Goal: Task Accomplishment & Management: Use online tool/utility

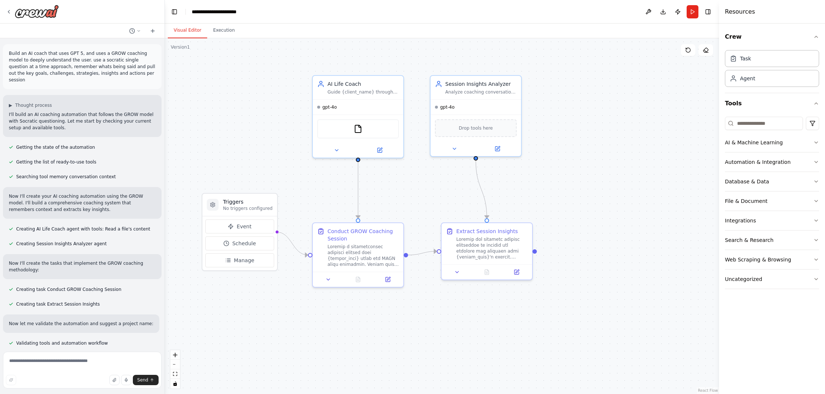
scroll to position [393, 0]
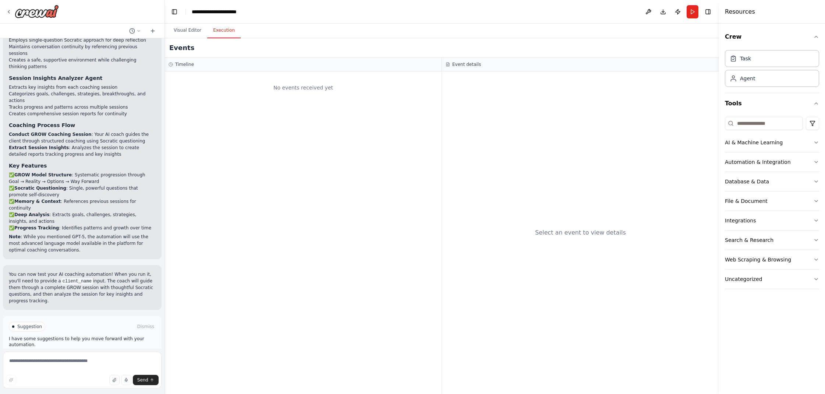
click at [221, 31] on button "Execution" at bounding box center [223, 30] width 33 height 15
click at [77, 355] on span "Run Automation" at bounding box center [86, 358] width 36 height 6
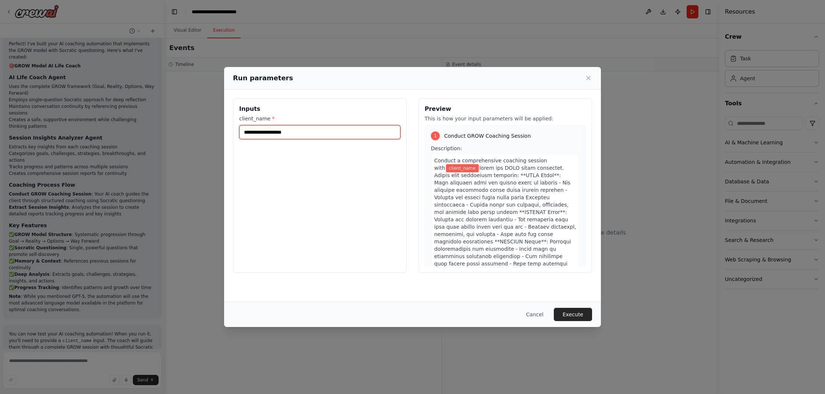
click at [276, 133] on input "client_name *" at bounding box center [319, 132] width 161 height 14
type input "****"
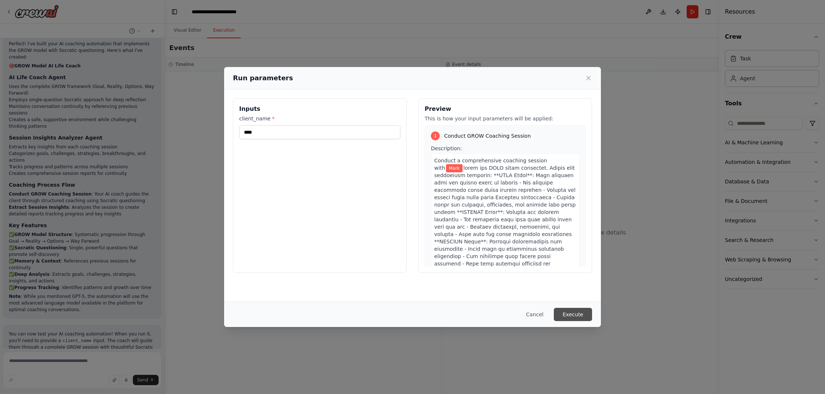
click at [564, 313] on button "Execute" at bounding box center [573, 313] width 38 height 13
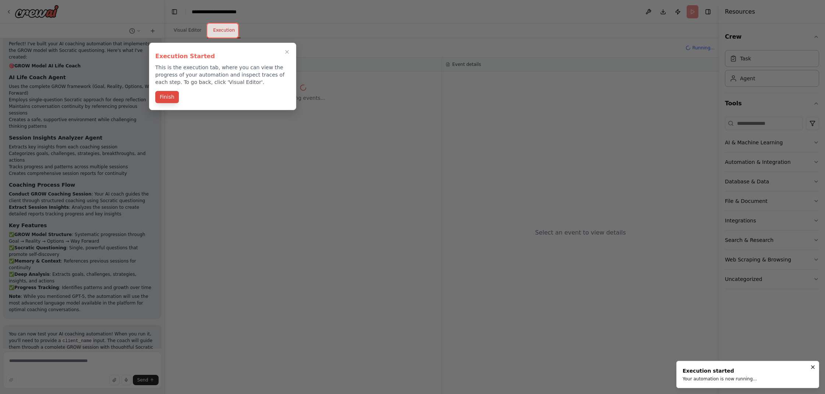
click at [163, 102] on button "Finish" at bounding box center [167, 97] width 24 height 12
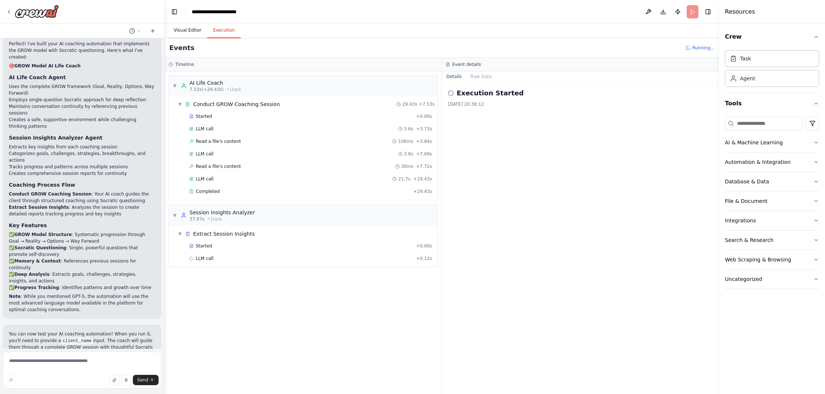
click at [186, 30] on button "Visual Editor" at bounding box center [187, 30] width 39 height 15
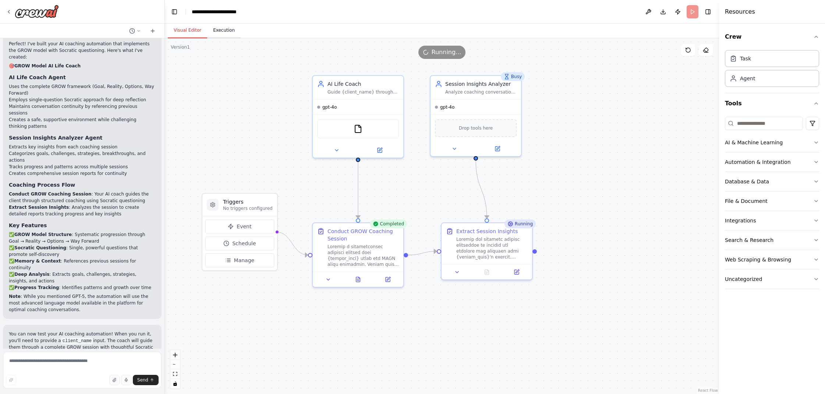
click at [214, 30] on button "Execution" at bounding box center [223, 30] width 33 height 15
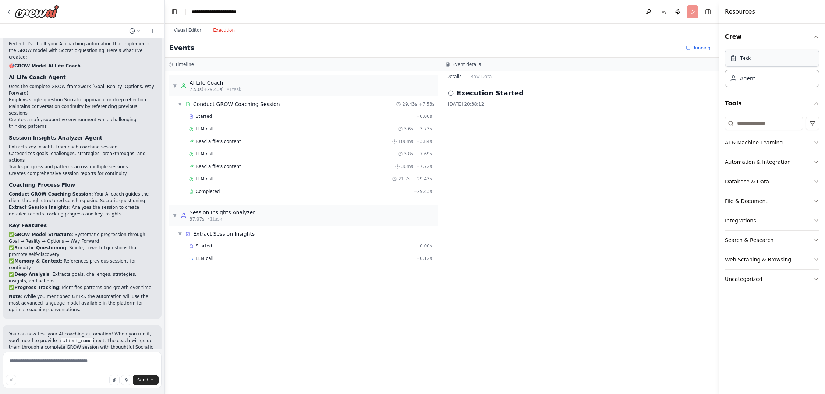
click at [783, 62] on div "Task" at bounding box center [772, 58] width 94 height 17
click at [757, 145] on div "AI & Machine Learning" at bounding box center [754, 142] width 58 height 7
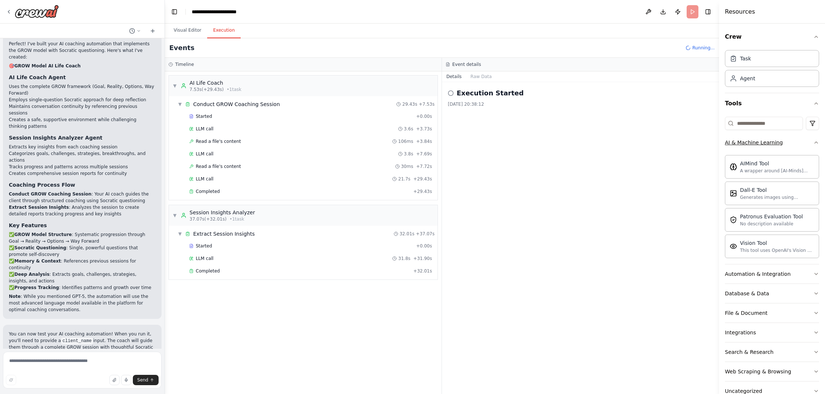
scroll to position [393, 0]
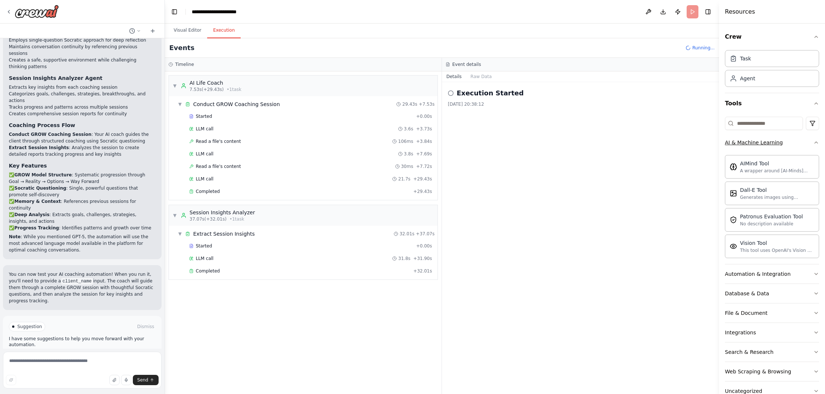
click at [803, 142] on button "AI & Machine Learning" at bounding box center [772, 142] width 94 height 19
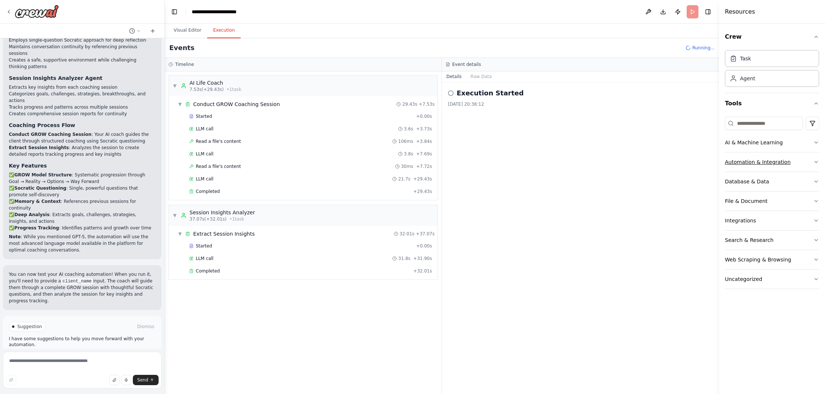
click at [770, 159] on div "Automation & Integration" at bounding box center [758, 161] width 66 height 7
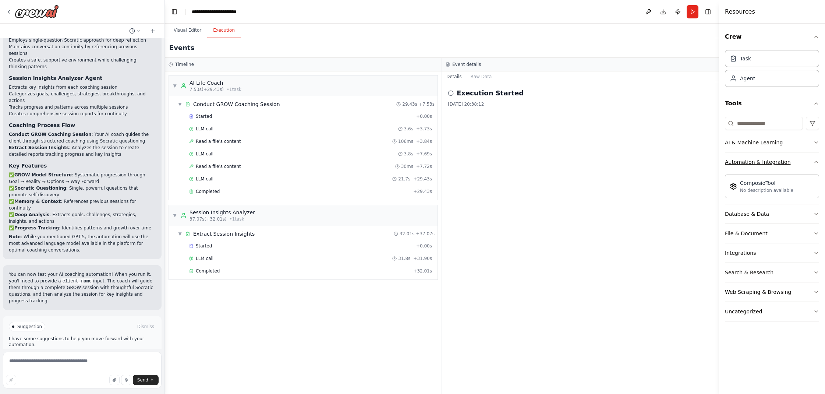
click at [770, 159] on div "Automation & Integration" at bounding box center [758, 161] width 66 height 7
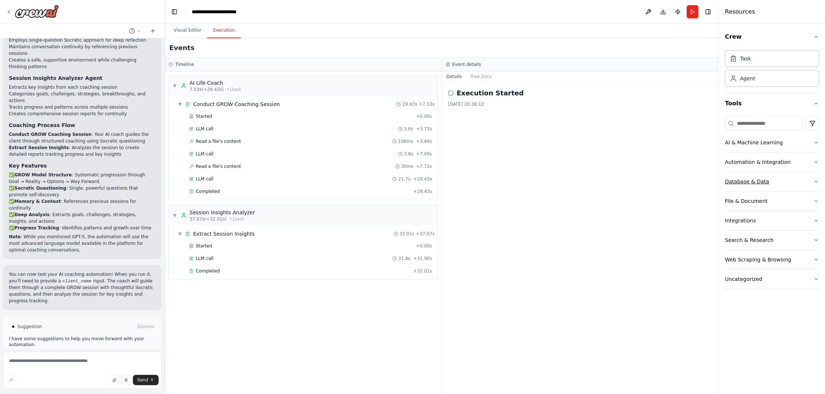
click at [759, 182] on div "Database & Data" at bounding box center [747, 181] width 44 height 7
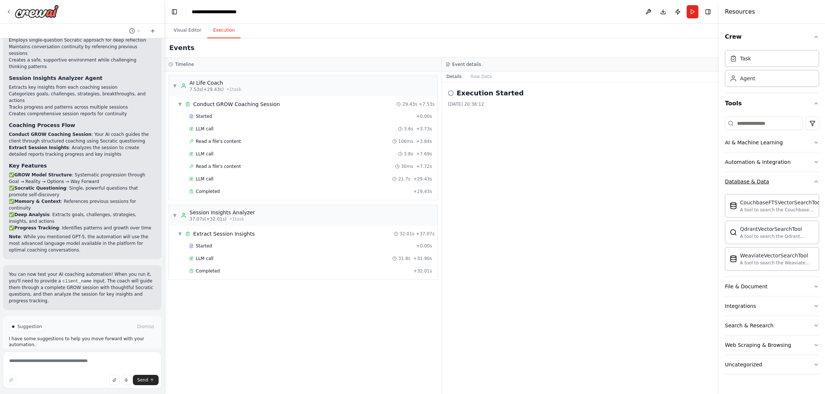
click at [759, 182] on div "Database & Data" at bounding box center [747, 181] width 44 height 7
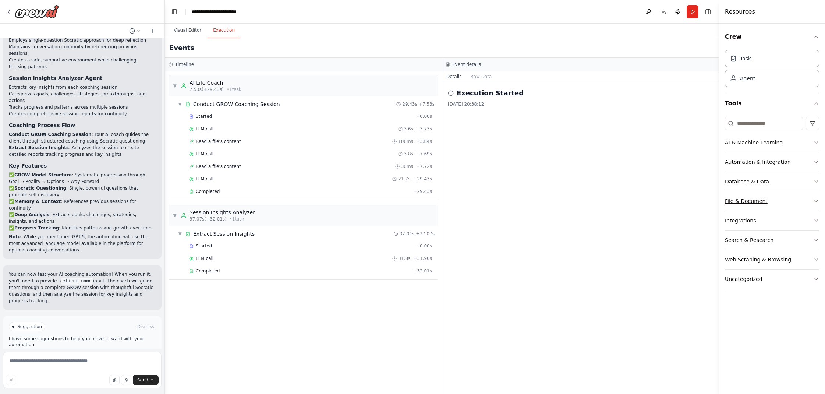
click at [755, 195] on button "File & Document" at bounding box center [772, 200] width 94 height 19
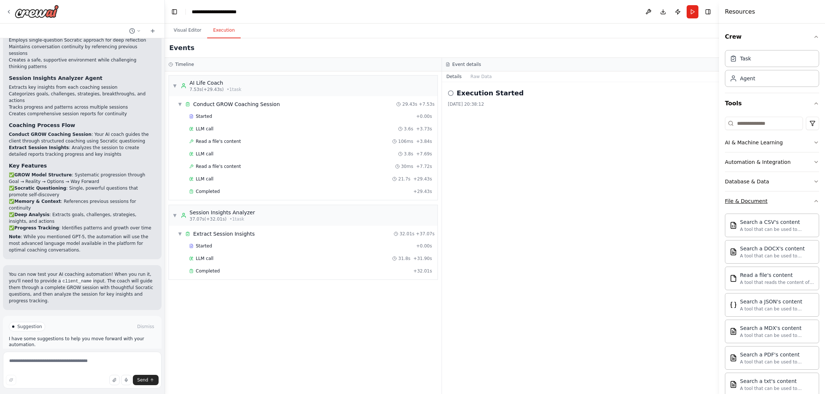
click at [755, 195] on button "File & Document" at bounding box center [772, 200] width 94 height 19
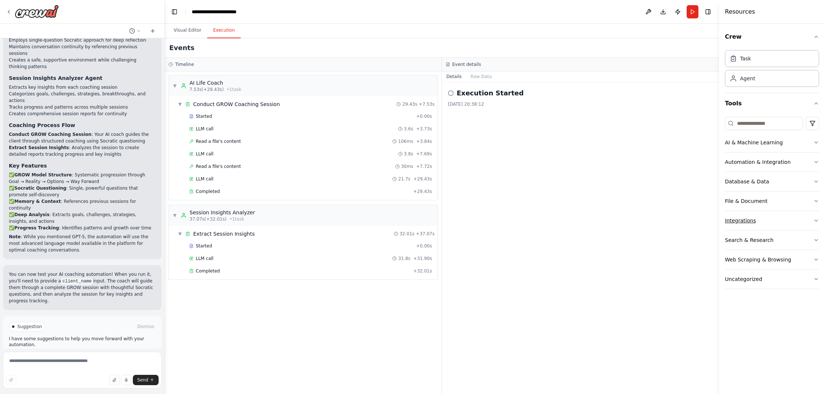
click at [751, 218] on div "Integrations" at bounding box center [740, 220] width 31 height 7
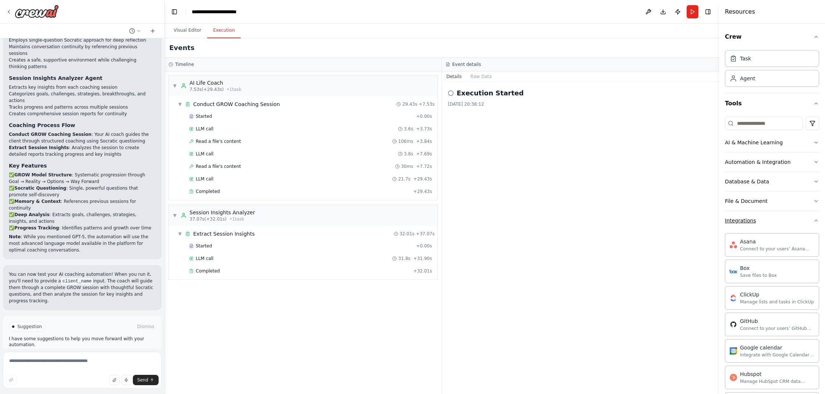
click at [751, 218] on div "Integrations" at bounding box center [740, 220] width 31 height 7
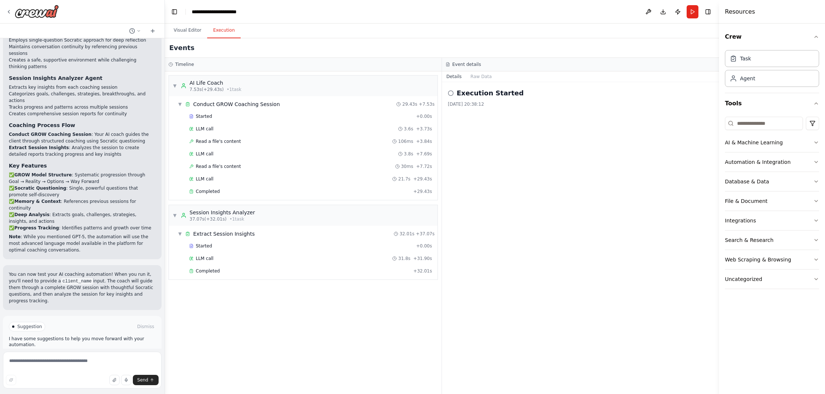
click at [451, 92] on icon at bounding box center [451, 93] width 6 height 6
click at [467, 95] on h2 "Execution Started" at bounding box center [489, 93] width 67 height 10
click at [479, 77] on button "Raw Data" at bounding box center [481, 76] width 30 height 10
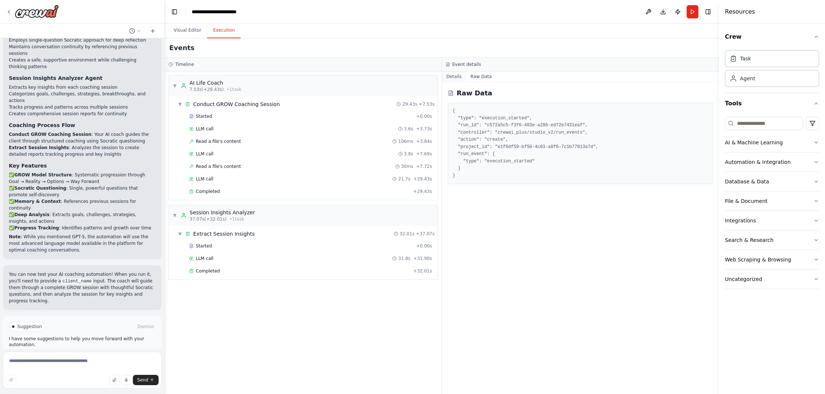
click at [451, 77] on button "Details" at bounding box center [454, 76] width 24 height 10
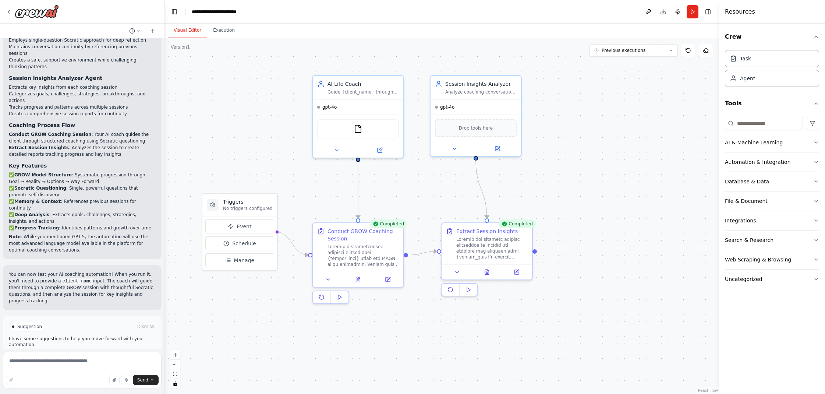
click at [190, 29] on button "Visual Editor" at bounding box center [187, 30] width 39 height 15
click at [97, 355] on span "Improve automation" at bounding box center [85, 358] width 45 height 6
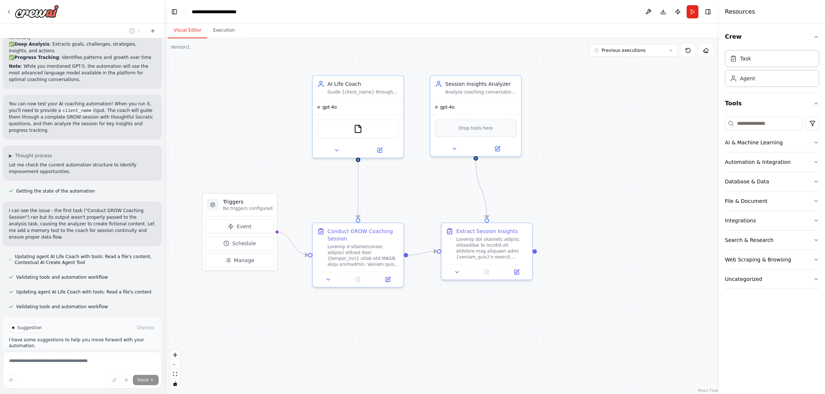
scroll to position [593, 0]
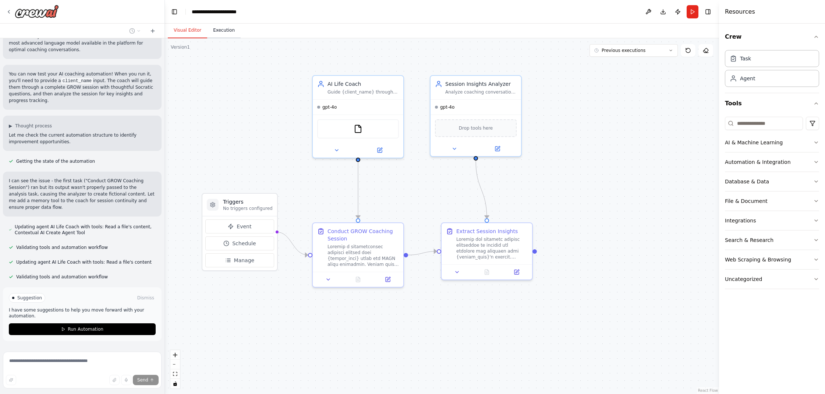
click at [226, 32] on button "Execution" at bounding box center [223, 30] width 33 height 15
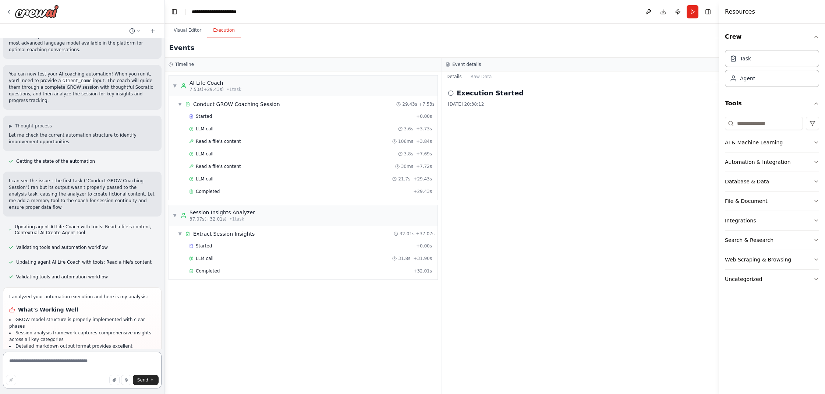
scroll to position [732, 0]
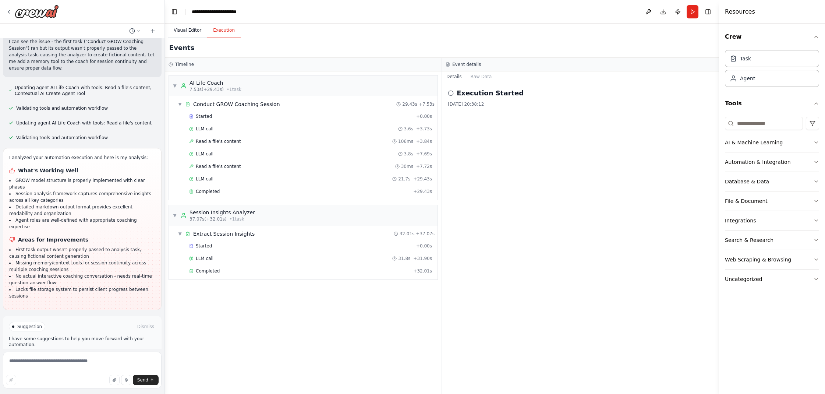
click at [176, 29] on button "Visual Editor" at bounding box center [187, 30] width 39 height 15
click at [217, 34] on button "Execution" at bounding box center [223, 30] width 33 height 15
click at [213, 103] on span "Conduct GROW Coaching Session" at bounding box center [236, 103] width 87 height 7
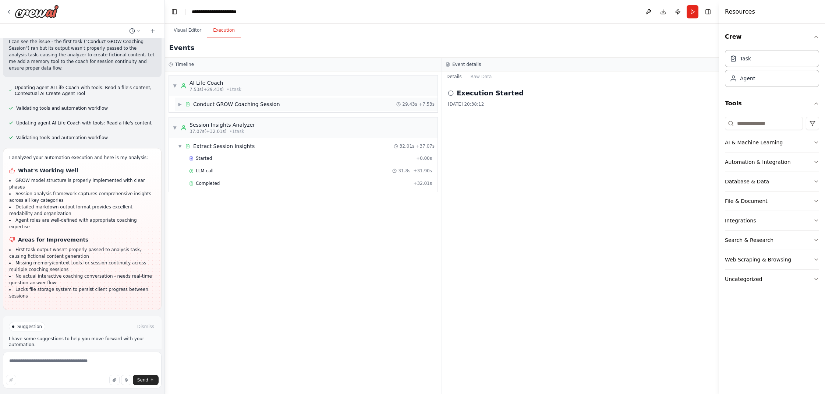
click at [213, 103] on span "Conduct GROW Coaching Session" at bounding box center [236, 103] width 87 height 7
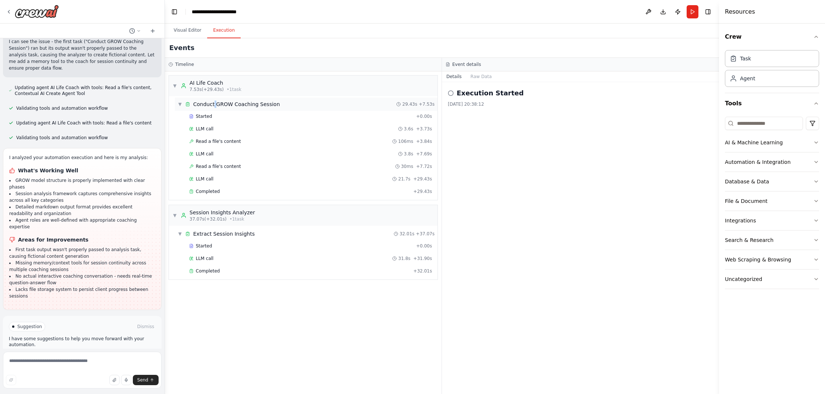
click at [213, 103] on span "Conduct GROW Coaching Session" at bounding box center [236, 103] width 87 height 7
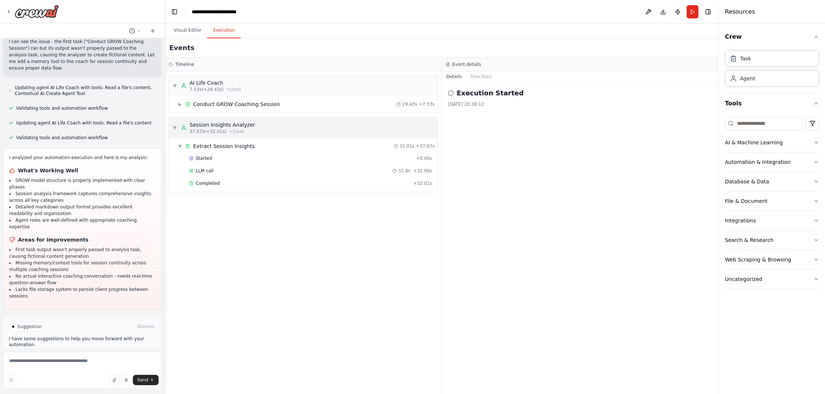
click at [209, 126] on div "Session Insights Analyzer" at bounding box center [221, 124] width 65 height 7
click at [204, 146] on span "Extract Session Insights" at bounding box center [223, 145] width 61 height 7
click at [203, 156] on span "Started" at bounding box center [204, 158] width 16 height 6
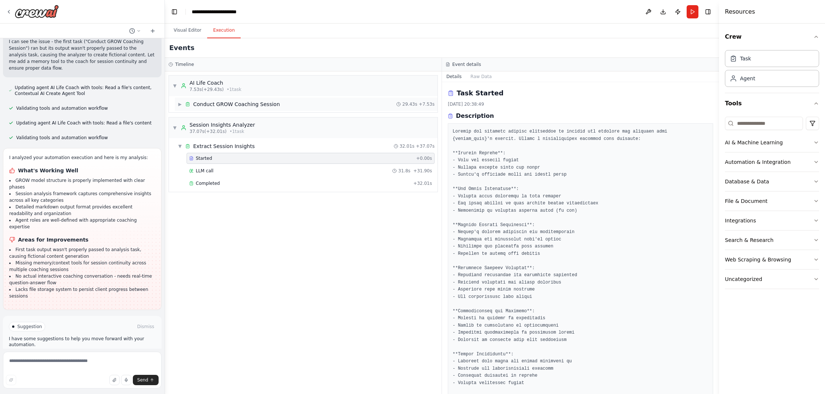
click at [205, 107] on span "Conduct GROW Coaching Session" at bounding box center [236, 103] width 87 height 7
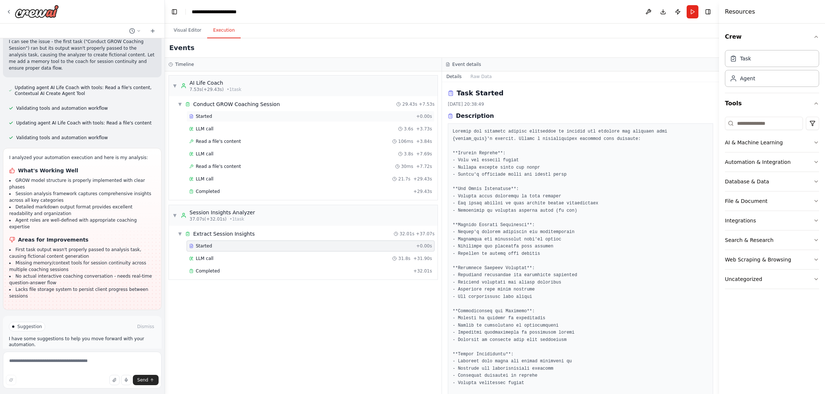
click at [205, 120] on div "Started + 0.00s" at bounding box center [310, 116] width 248 height 11
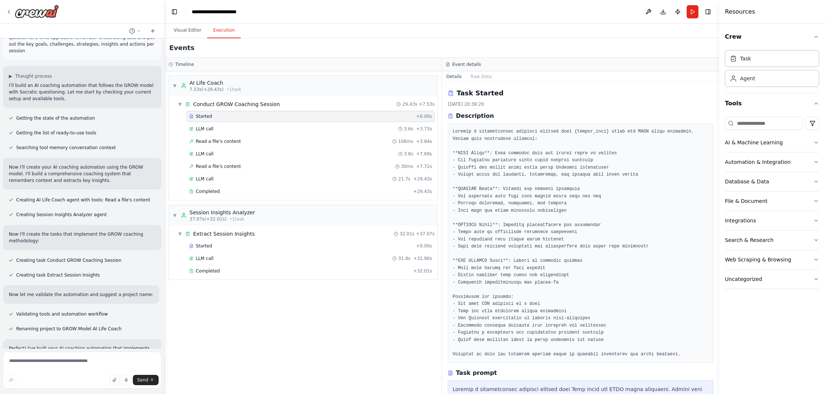
scroll to position [0, 0]
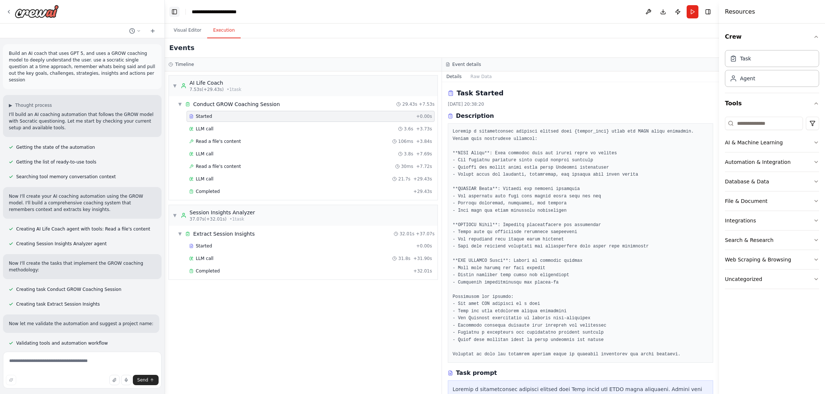
click at [174, 10] on button "Toggle Left Sidebar" at bounding box center [174, 12] width 10 height 10
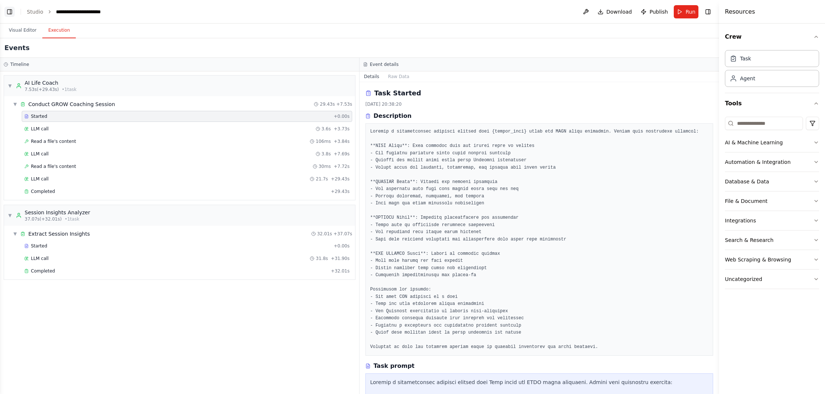
click at [11, 13] on button "Toggle Left Sidebar" at bounding box center [9, 12] width 10 height 10
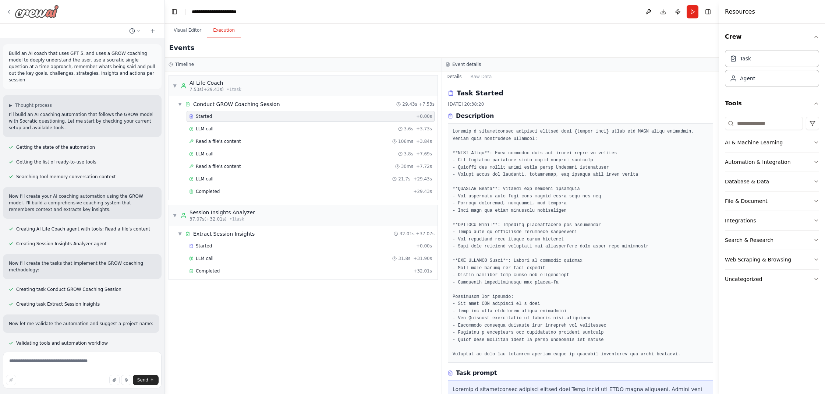
click at [9, 14] on icon at bounding box center [9, 12] width 6 height 6
